Goal: Entertainment & Leisure: Consume media (video, audio)

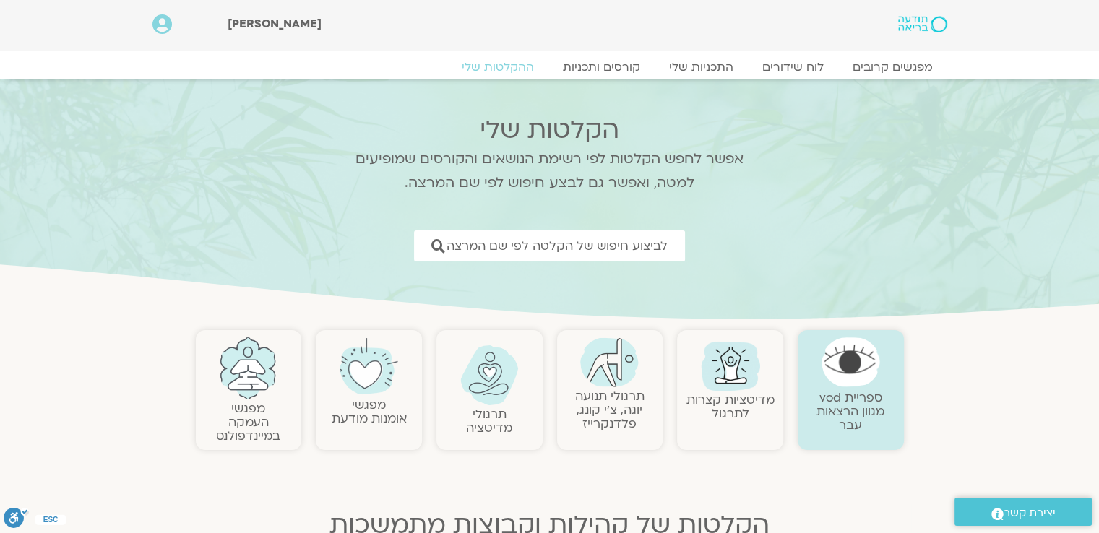
click at [597, 384] on img at bounding box center [609, 362] width 59 height 50
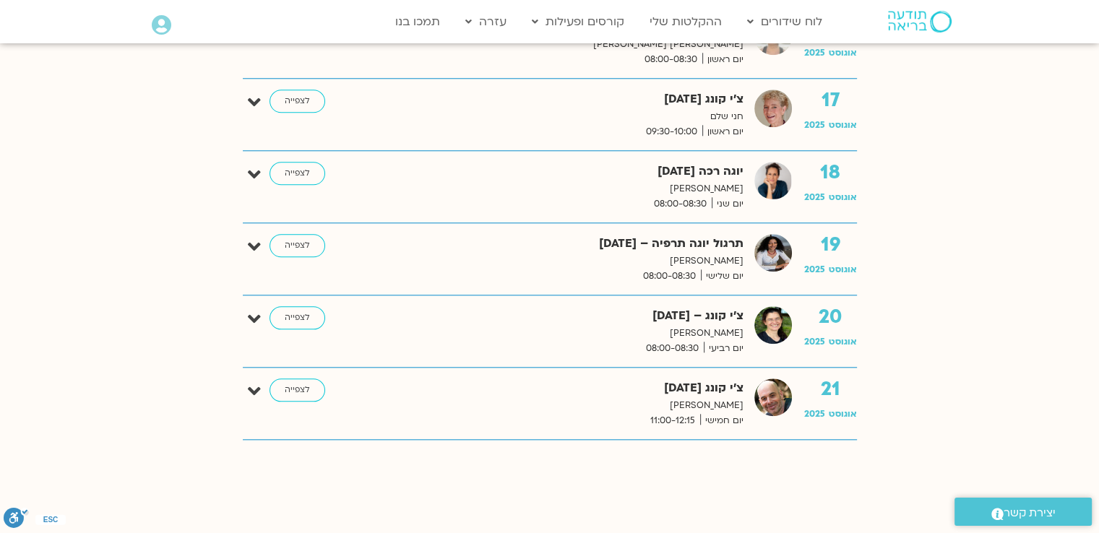
scroll to position [1445, 0]
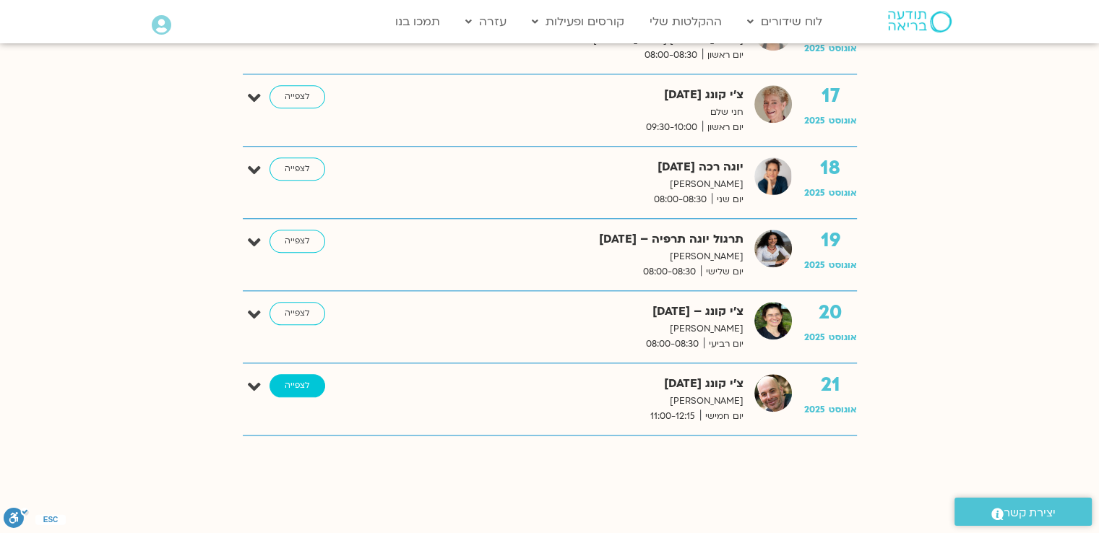
click at [298, 383] on link "לצפייה" at bounding box center [297, 385] width 56 height 23
